Goal: Information Seeking & Learning: Learn about a topic

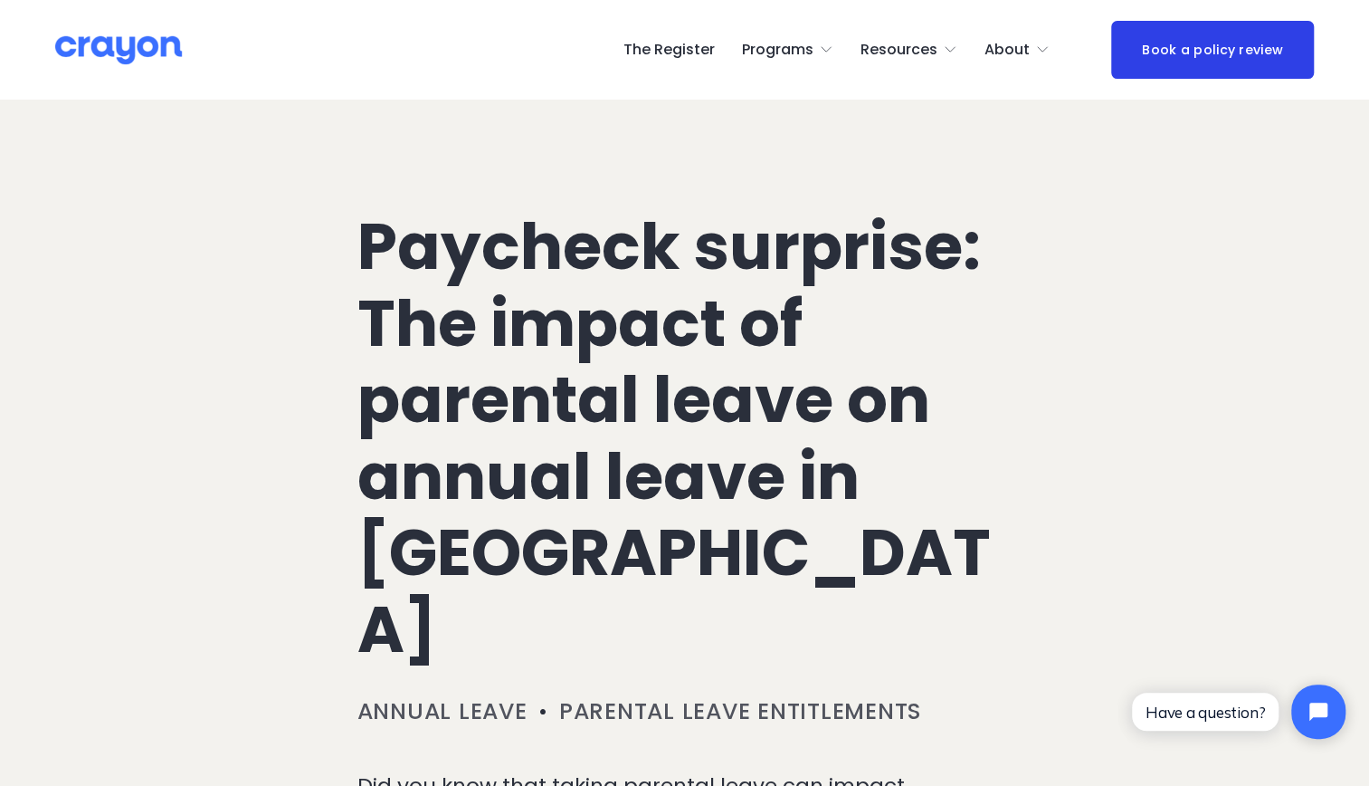
click at [458, 391] on h1 "Paycheck surprise: The impact of parental leave on annual leave in [GEOGRAPHIC_…" at bounding box center [685, 438] width 655 height 459
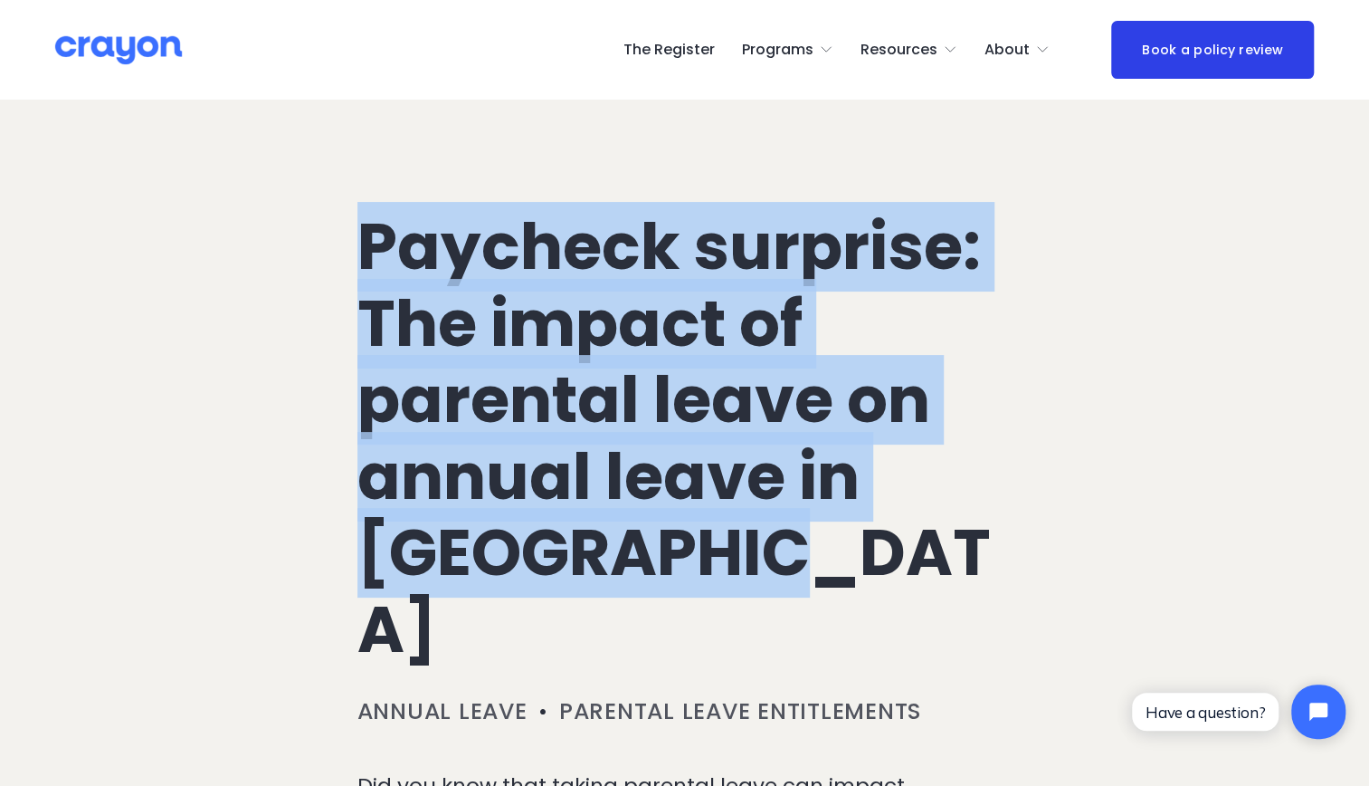
drag, startPoint x: 366, startPoint y: 252, endPoint x: 790, endPoint y: 545, distance: 515.9
click at [790, 545] on h1 "Paycheck surprise: The impact of parental leave on annual leave in [GEOGRAPHIC_…" at bounding box center [685, 438] width 655 height 459
copy h1 "Paycheck surprise: The impact of parental leave on annual leave in [GEOGRAPHIC_…"
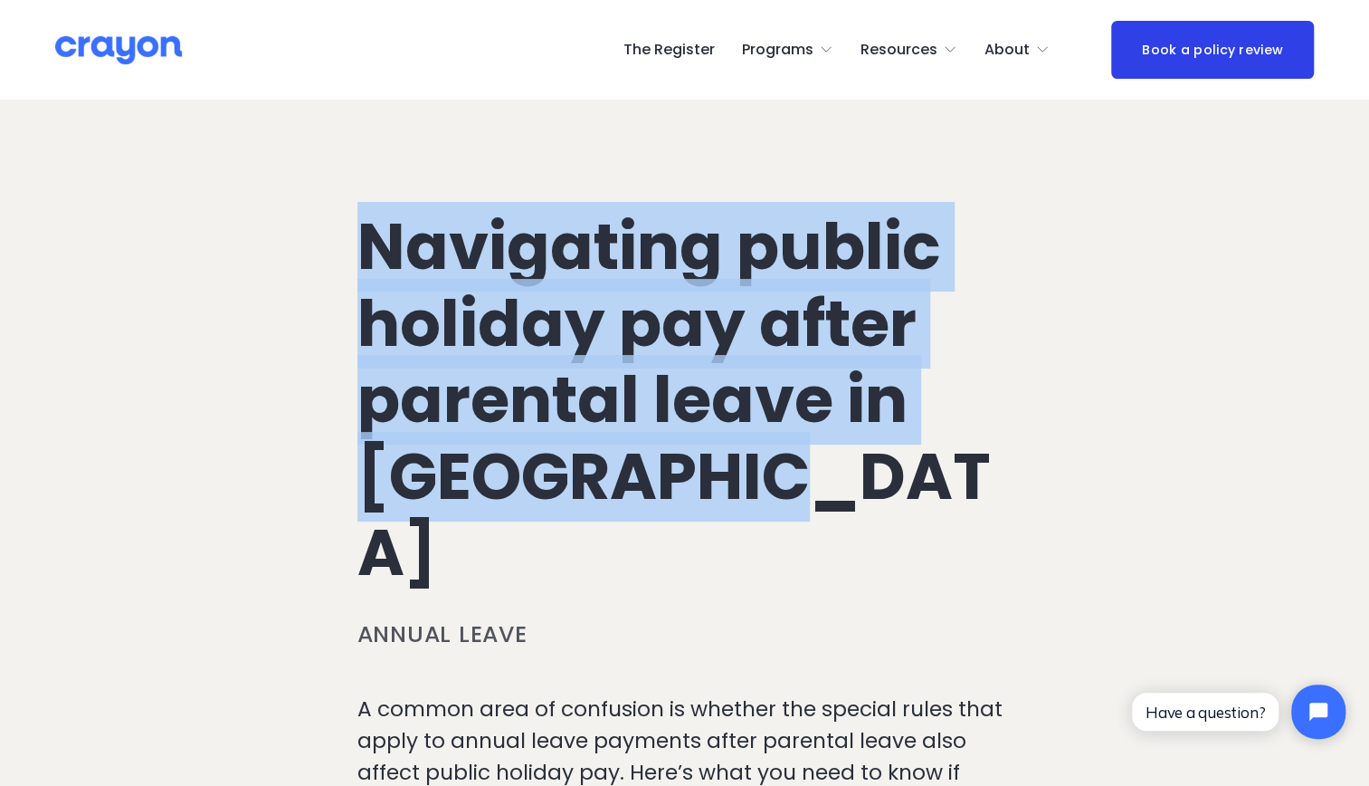
drag, startPoint x: 377, startPoint y: 243, endPoint x: 789, endPoint y: 465, distance: 468.9
click at [789, 465] on h1 "Navigating public holiday pay after parental leave in New Zealand" at bounding box center [685, 400] width 655 height 383
drag, startPoint x: 789, startPoint y: 465, endPoint x: 670, endPoint y: 261, distance: 236.9
copy h1 "Navigating public holiday pay after parental leave in New Zealand"
click at [818, 471] on h1 "Navigating public holiday pay after parental leave in New Zealand" at bounding box center [685, 400] width 655 height 383
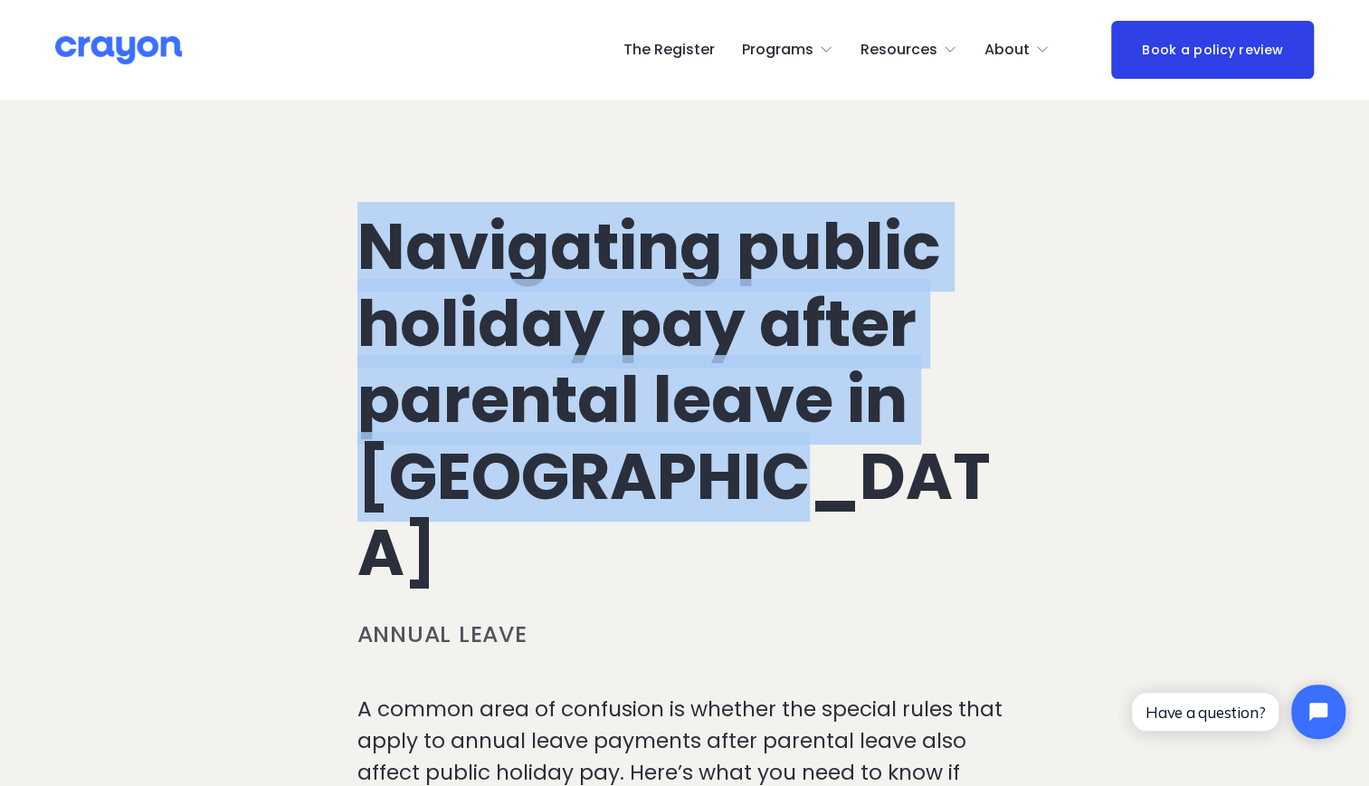
click at [800, 474] on h1 "Navigating public holiday pay after parental leave in New Zealand" at bounding box center [685, 400] width 655 height 383
click at [715, 520] on h1 "Navigating public holiday pay after parental leave in New Zealand" at bounding box center [685, 400] width 655 height 383
